Goal: Task Accomplishment & Management: Manage account settings

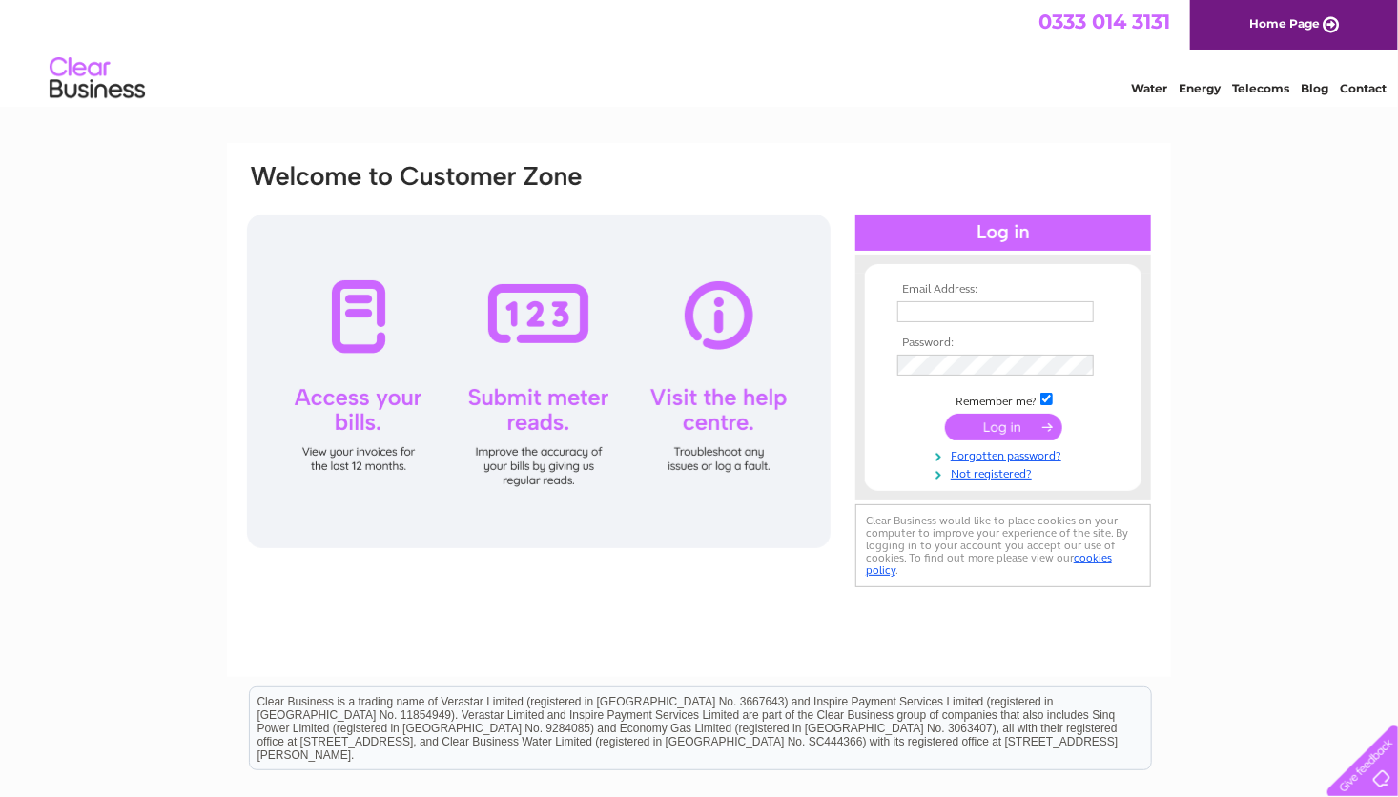
click at [976, 415] on input "submit" at bounding box center [1003, 427] width 117 height 27
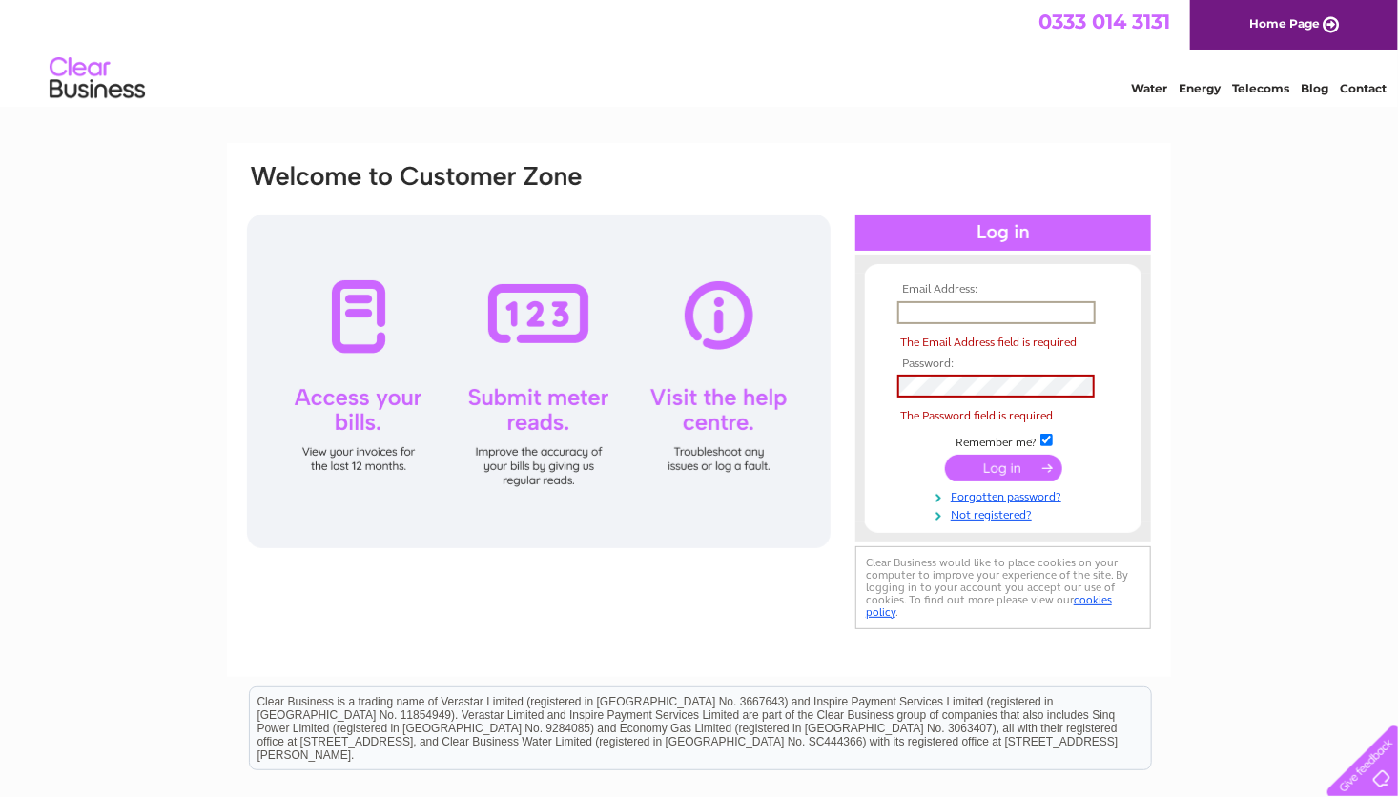
click at [939, 312] on input "text" at bounding box center [996, 312] width 198 height 23
type input "[EMAIL_ADDRESS][DOMAIN_NAME]"
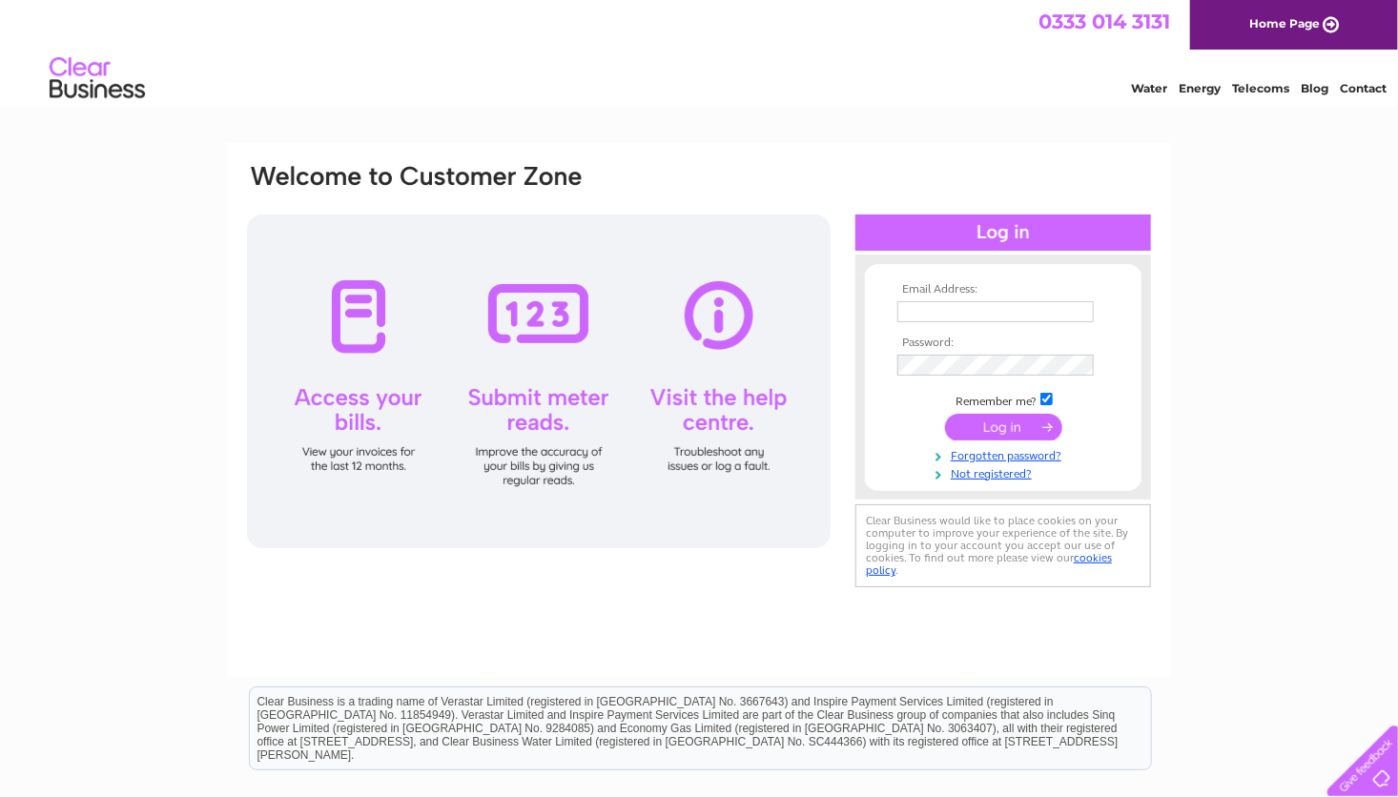
click at [971, 304] on input "text" at bounding box center [995, 311] width 196 height 21
type input "admin@positivehelpedinburgh.co.uk"
click at [992, 419] on input "submit" at bounding box center [1003, 427] width 117 height 27
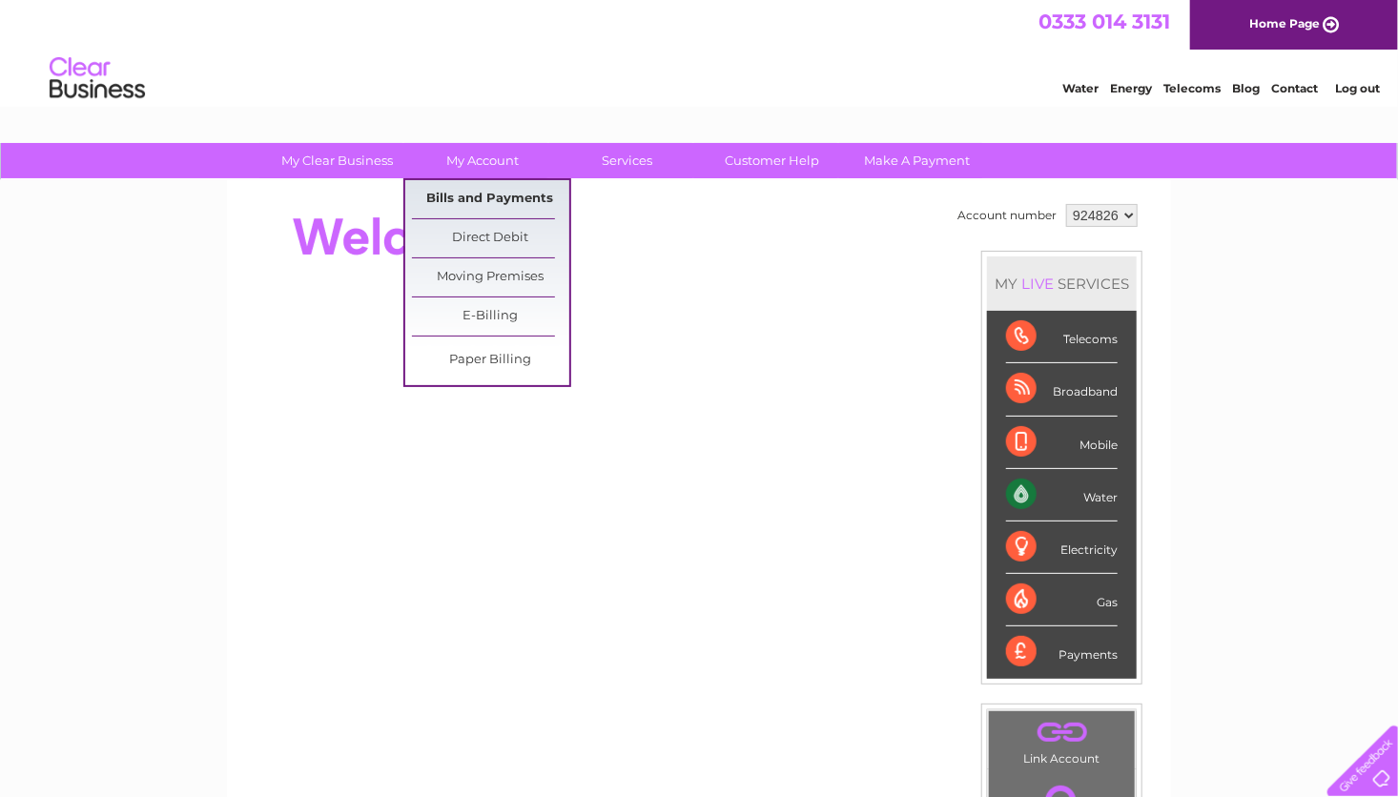
click at [470, 187] on link "Bills and Payments" at bounding box center [490, 199] width 157 height 38
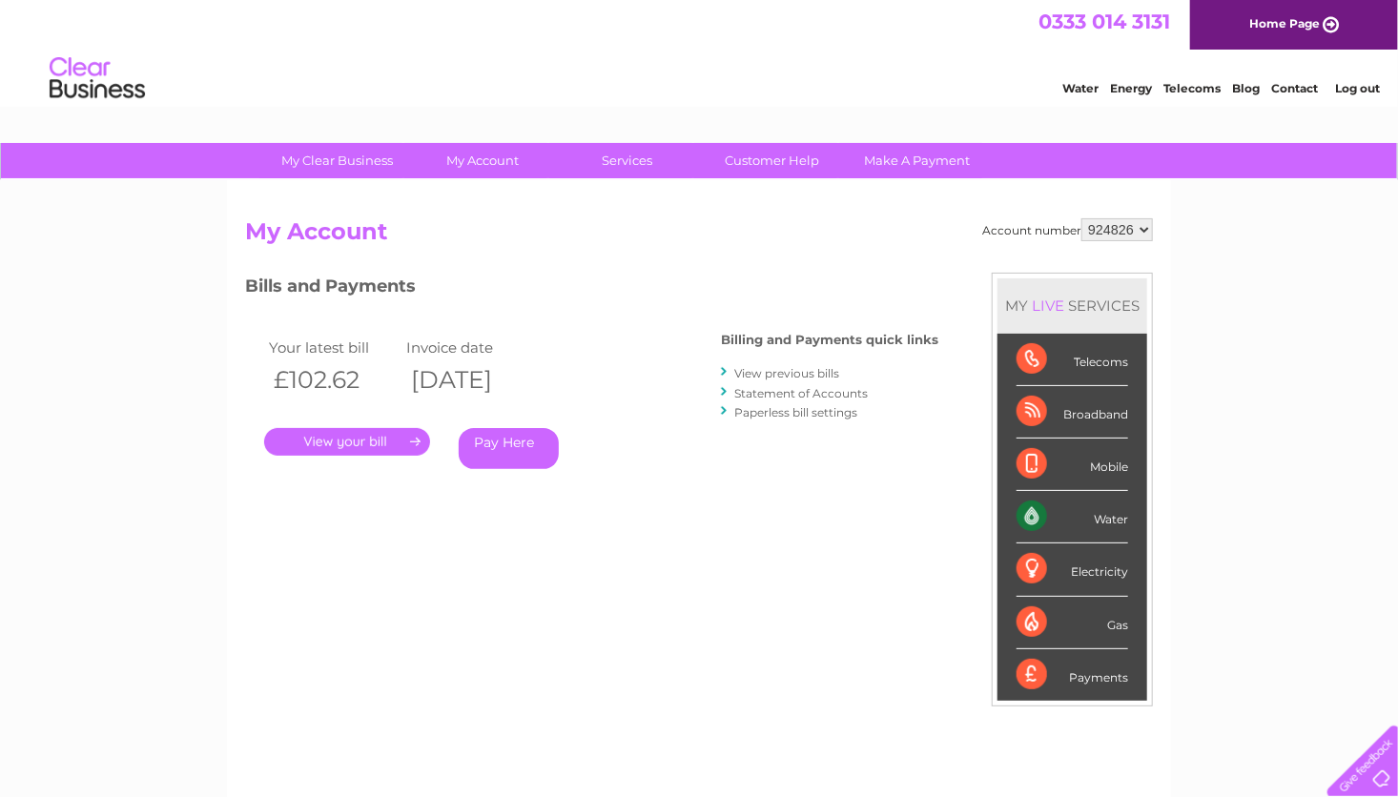
click at [368, 431] on link "." at bounding box center [347, 442] width 166 height 28
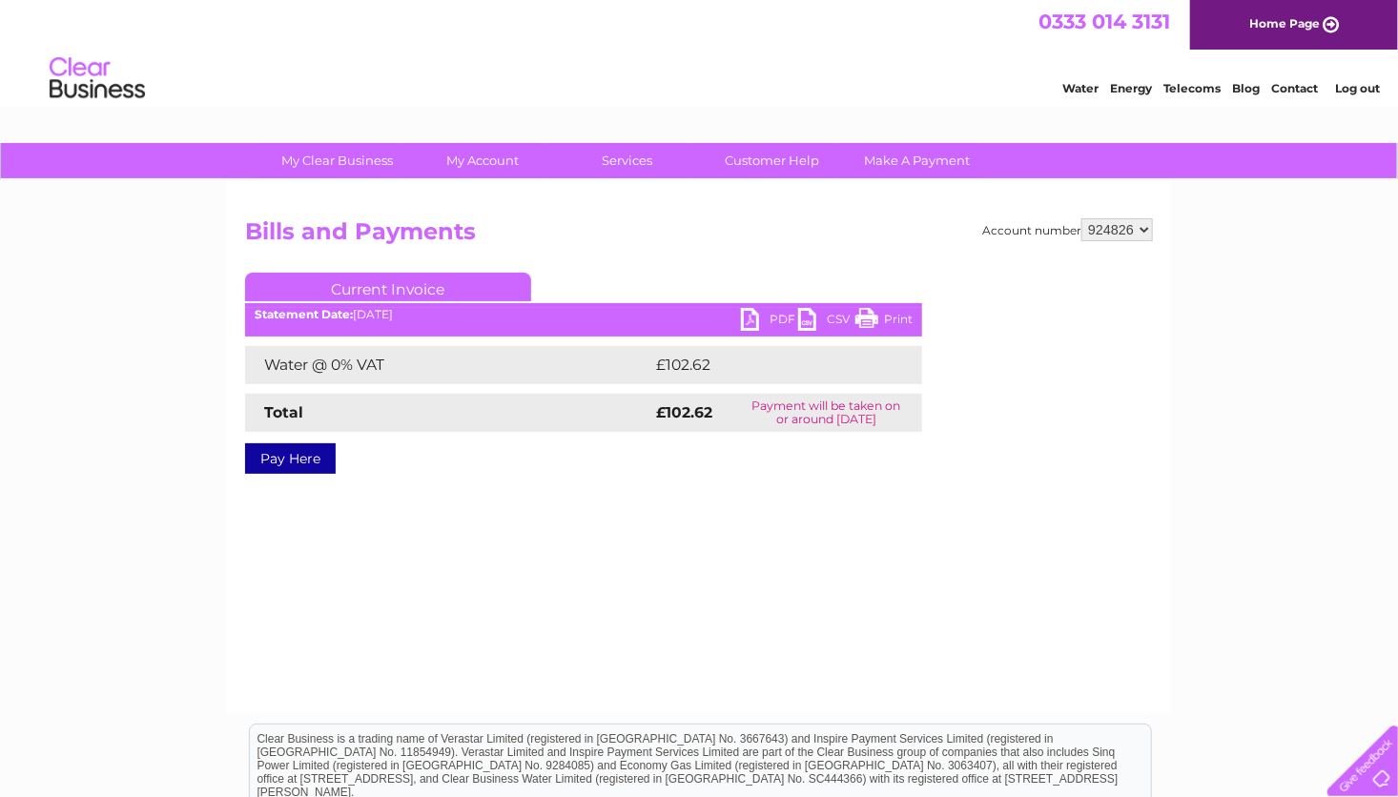
click at [764, 317] on link "PDF" at bounding box center [769, 322] width 57 height 28
